Goal: Task Accomplishment & Management: Manage account settings

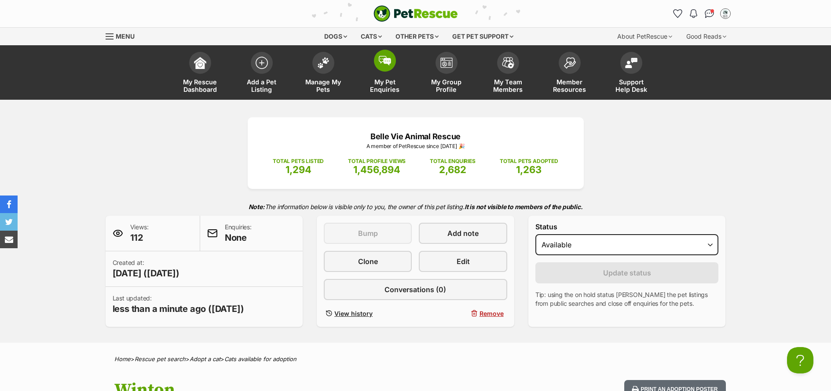
click at [384, 84] on span "My Pet Enquiries" at bounding box center [385, 85] width 40 height 15
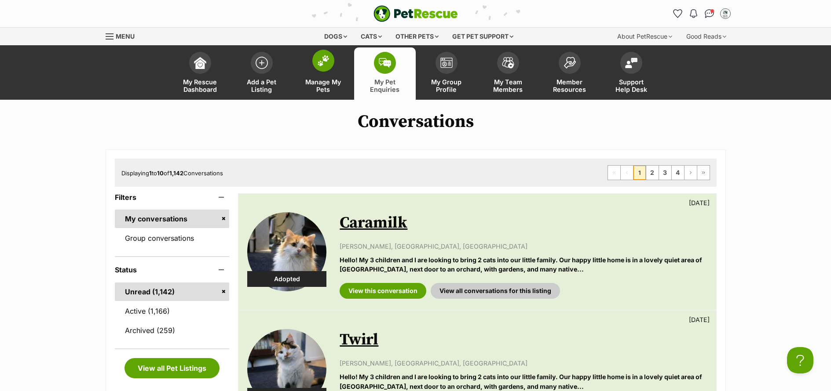
click at [323, 84] on span "Manage My Pets" at bounding box center [323, 85] width 40 height 15
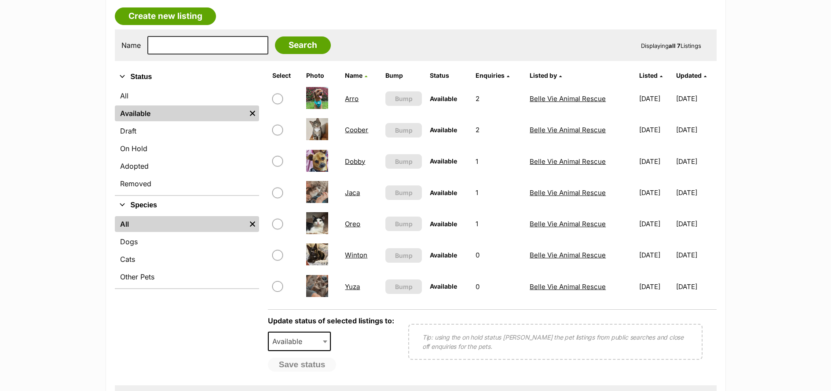
click at [353, 128] on link "Coober" at bounding box center [356, 130] width 23 height 8
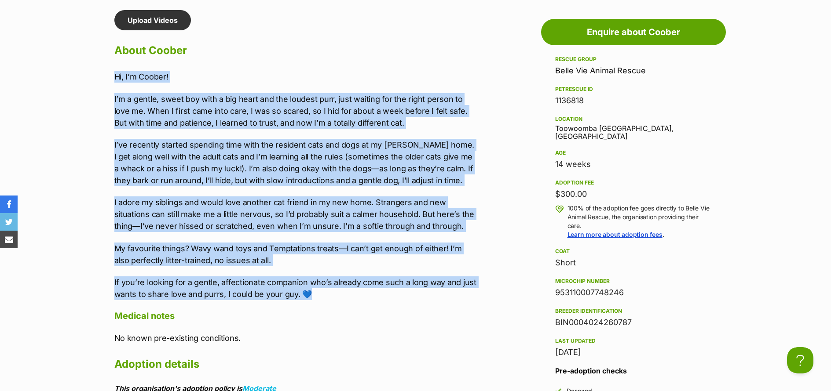
drag, startPoint x: 313, startPoint y: 295, endPoint x: 106, endPoint y: 77, distance: 300.5
click at [106, 77] on div "Upload Videos About Coober Hi, I’m Coober! I’m a gentle, sweet boy with a big h…" at bounding box center [292, 322] width 372 height 625
copy div "Hi, I’m Coober! I’m a gentle, sweet boy with a big heart and the loudest purr, …"
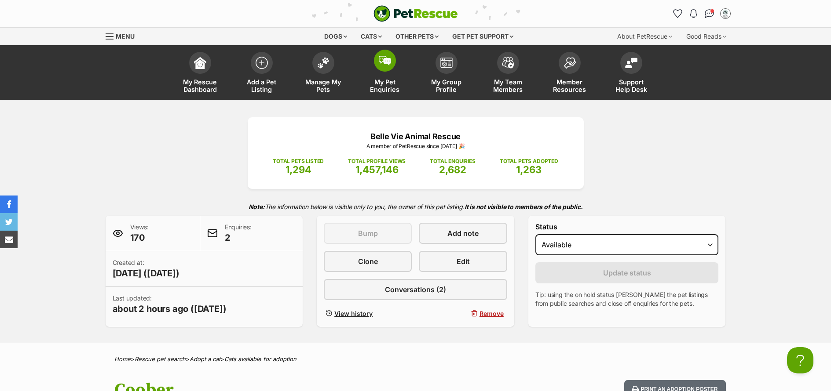
click at [389, 90] on span "My Pet Enquiries" at bounding box center [385, 85] width 40 height 15
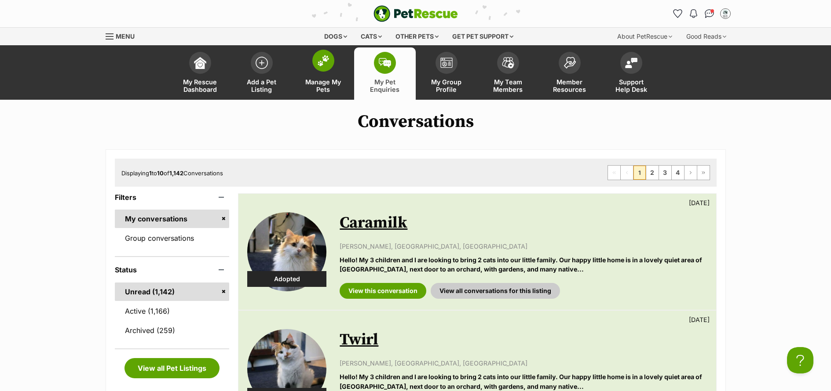
click at [329, 88] on span "Manage My Pets" at bounding box center [323, 85] width 40 height 15
